Goal: Information Seeking & Learning: Learn about a topic

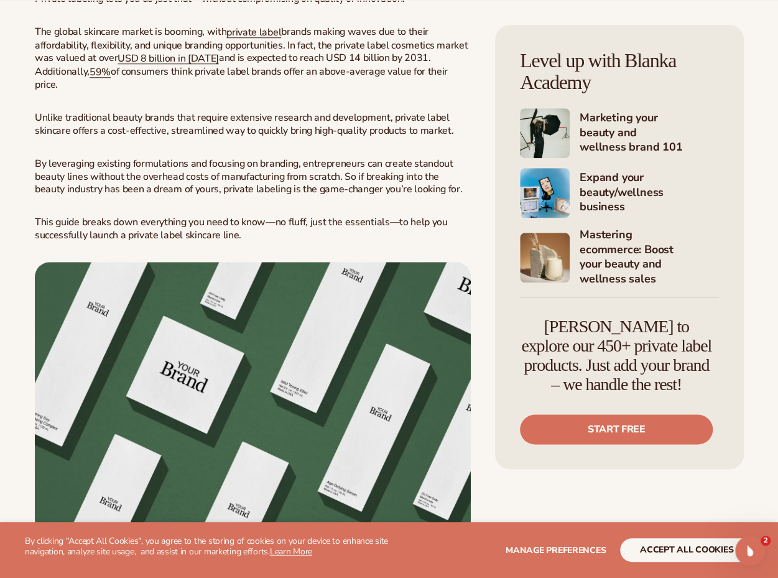
scroll to position [523, 0]
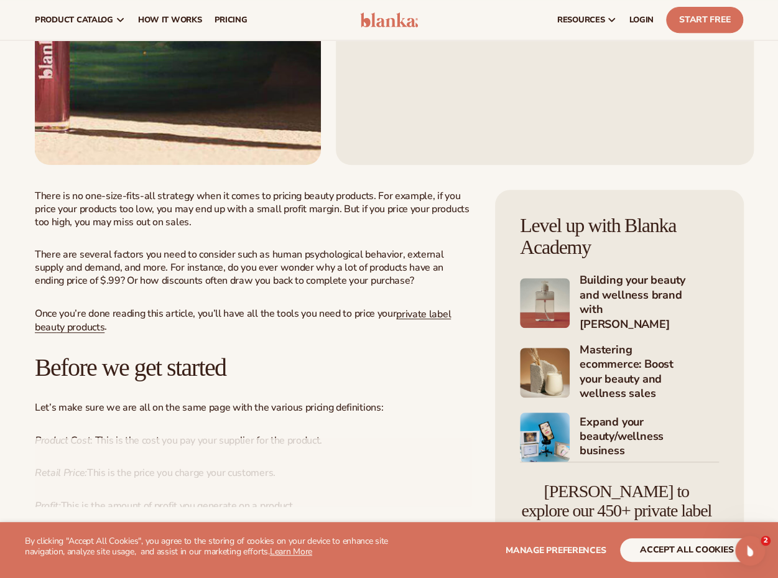
scroll to position [234, 0]
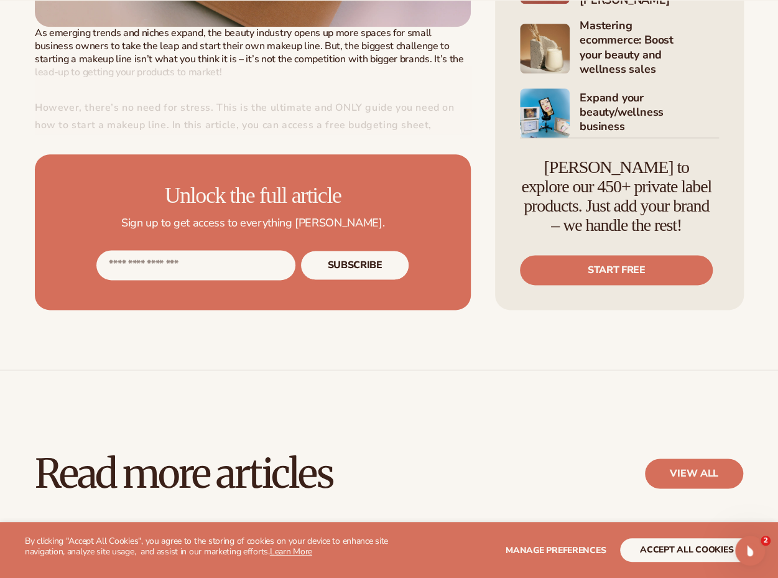
scroll to position [298, 0]
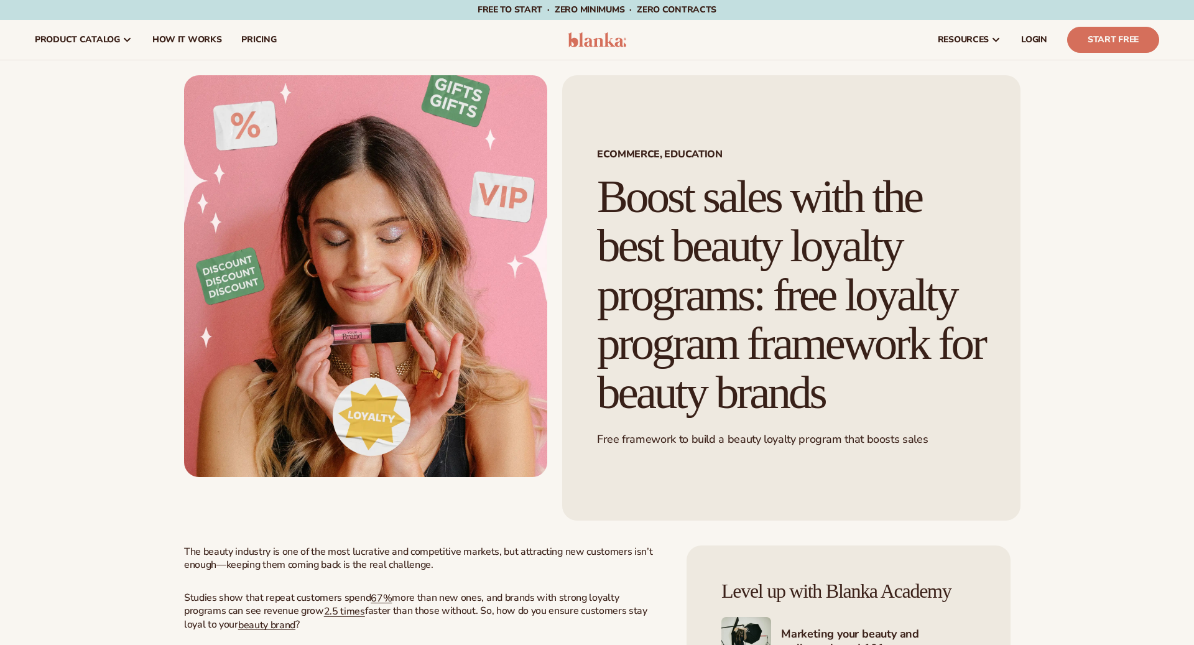
click at [479, 333] on img at bounding box center [365, 276] width 363 height 402
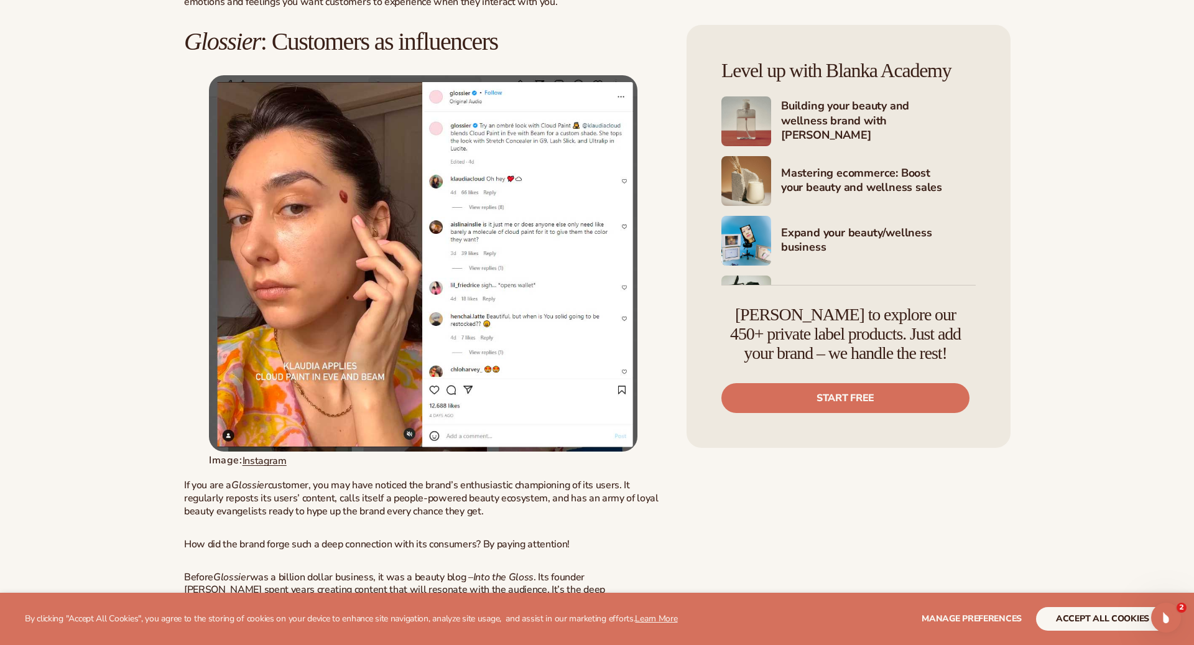
scroll to position [2532, 0]
